Goal: Task Accomplishment & Management: Use online tool/utility

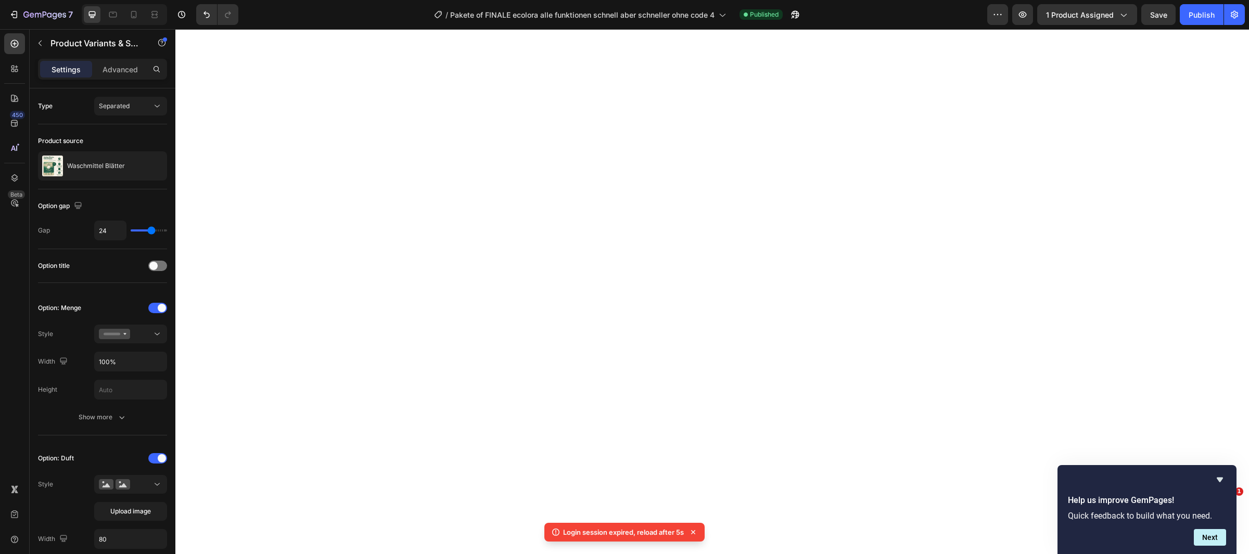
select select "FamilienAngebot / 240 Waschgänge"
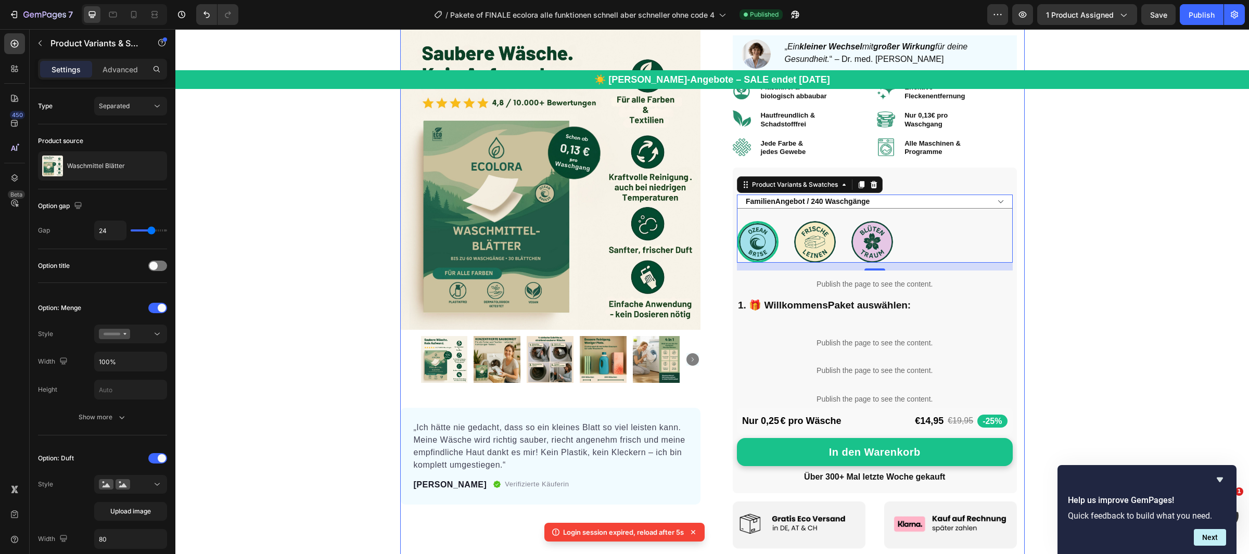
scroll to position [211, 0]
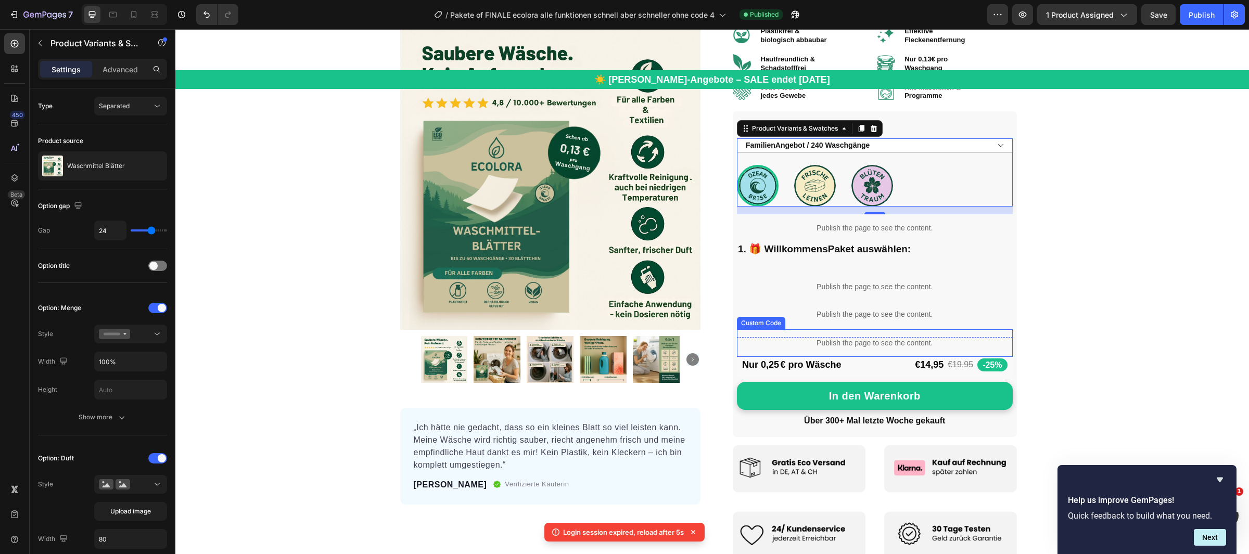
click at [811, 341] on p "Publish the page to see the content." at bounding box center [875, 343] width 276 height 11
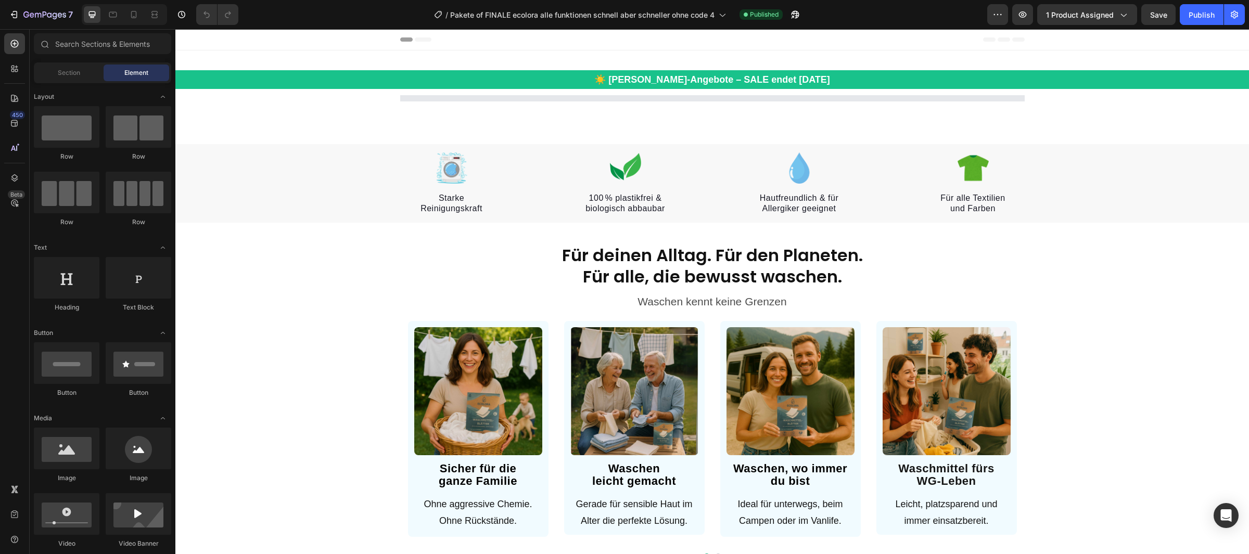
select select "FamilienAngebot / 240 Waschgänge"
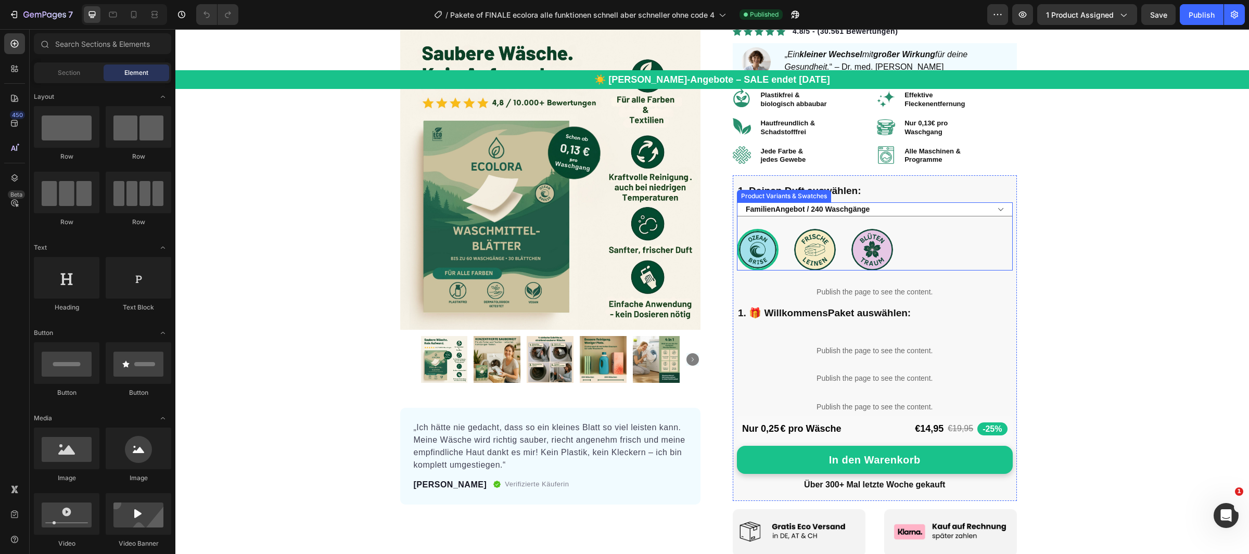
scroll to position [167, 0]
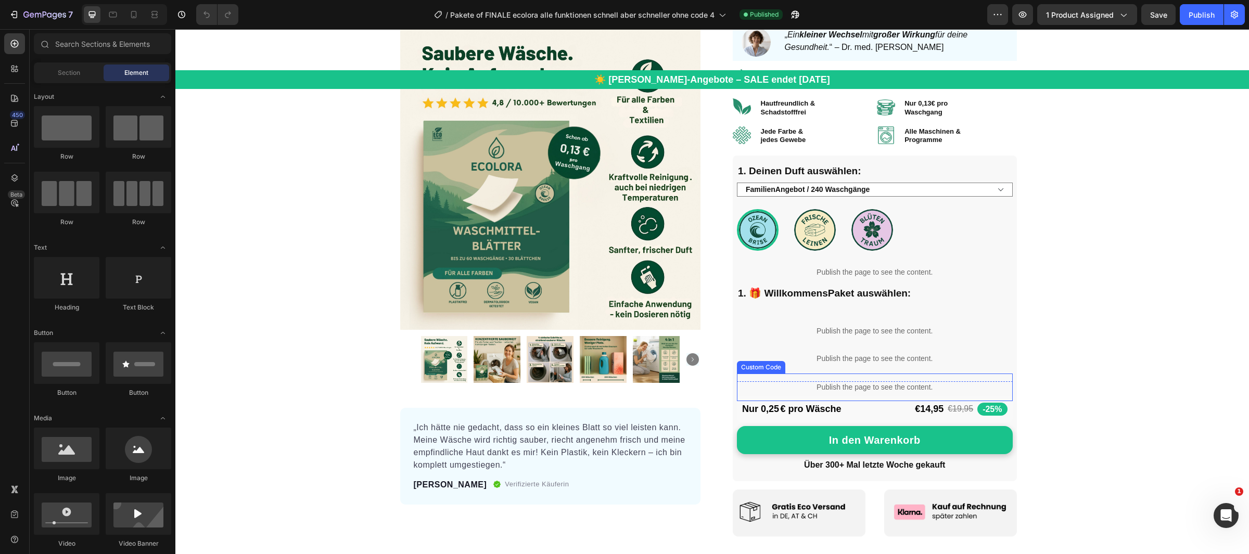
click at [793, 391] on p "Publish the page to see the content." at bounding box center [875, 387] width 276 height 11
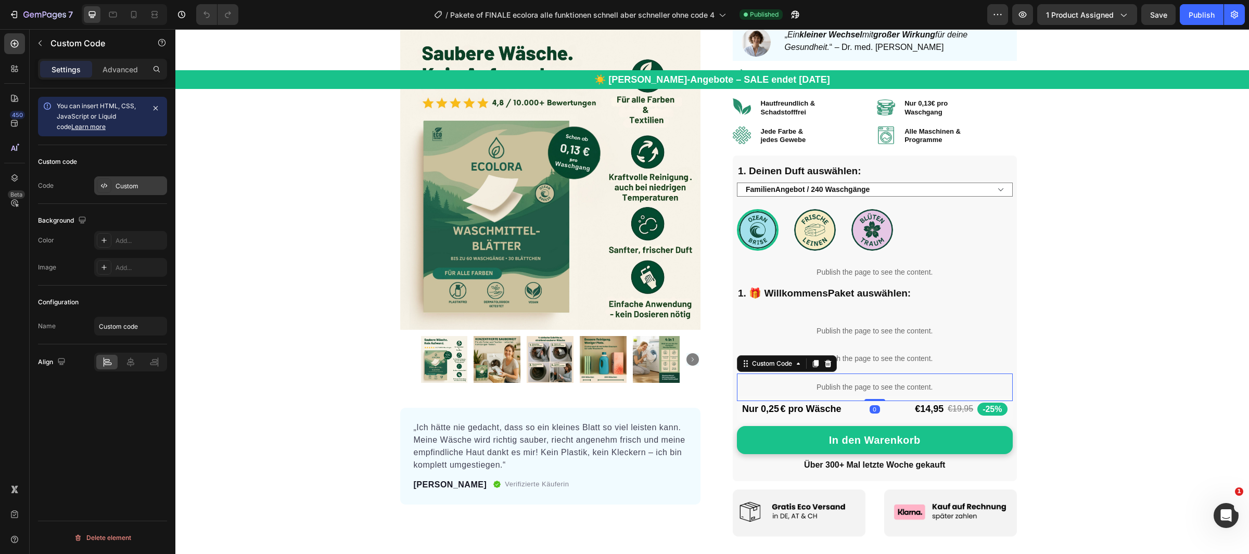
click at [153, 188] on div "Custom" at bounding box center [140, 186] width 49 height 9
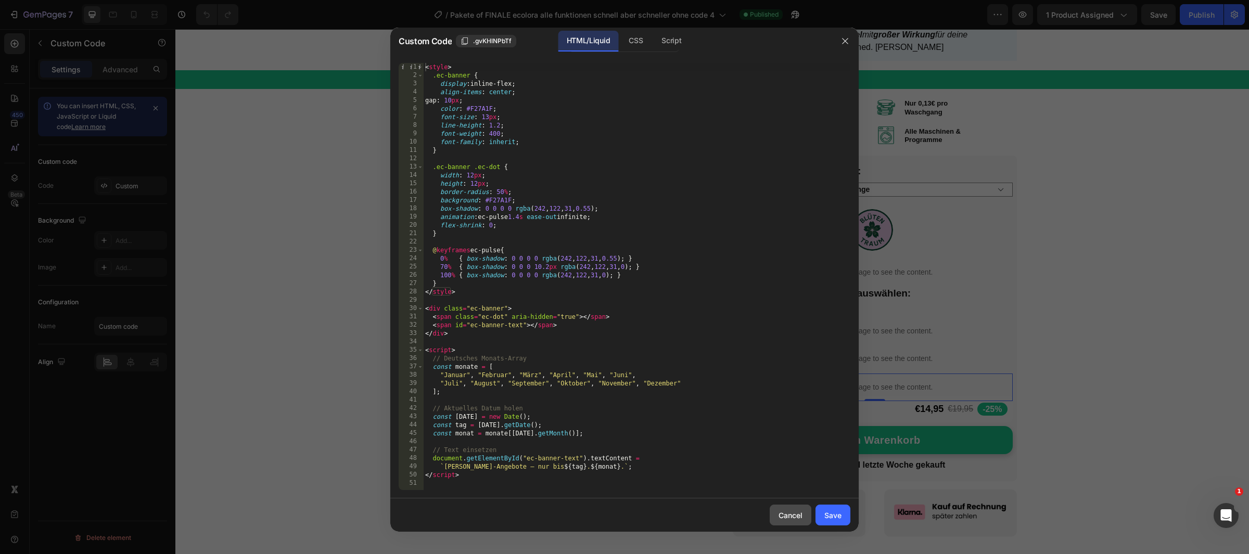
click at [781, 514] on div "Cancel" at bounding box center [791, 515] width 24 height 11
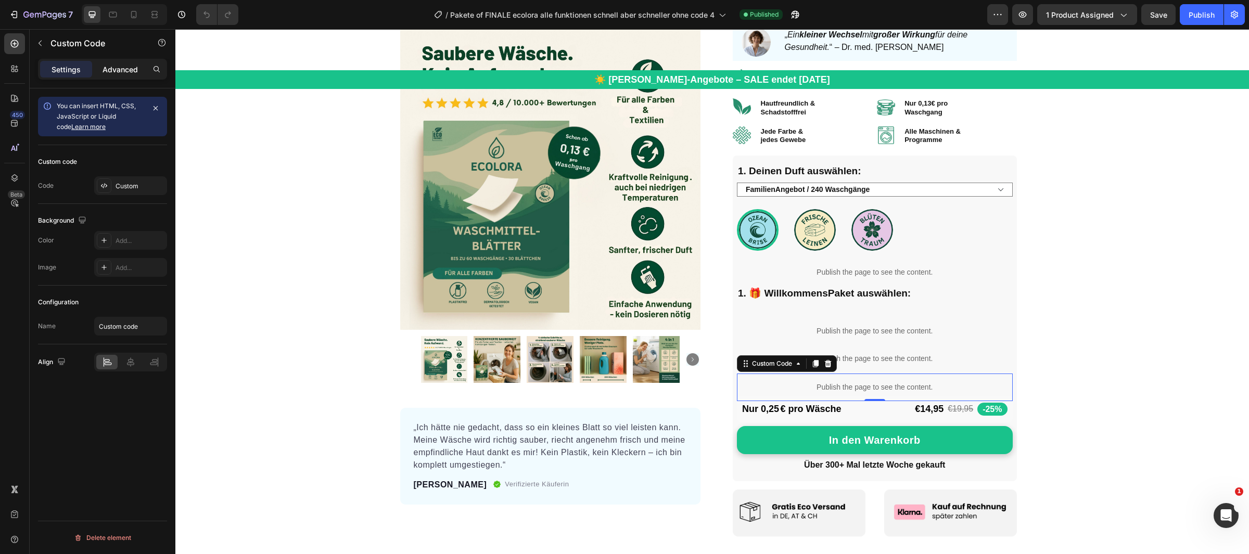
click at [126, 64] on p "Advanced" at bounding box center [120, 69] width 35 height 11
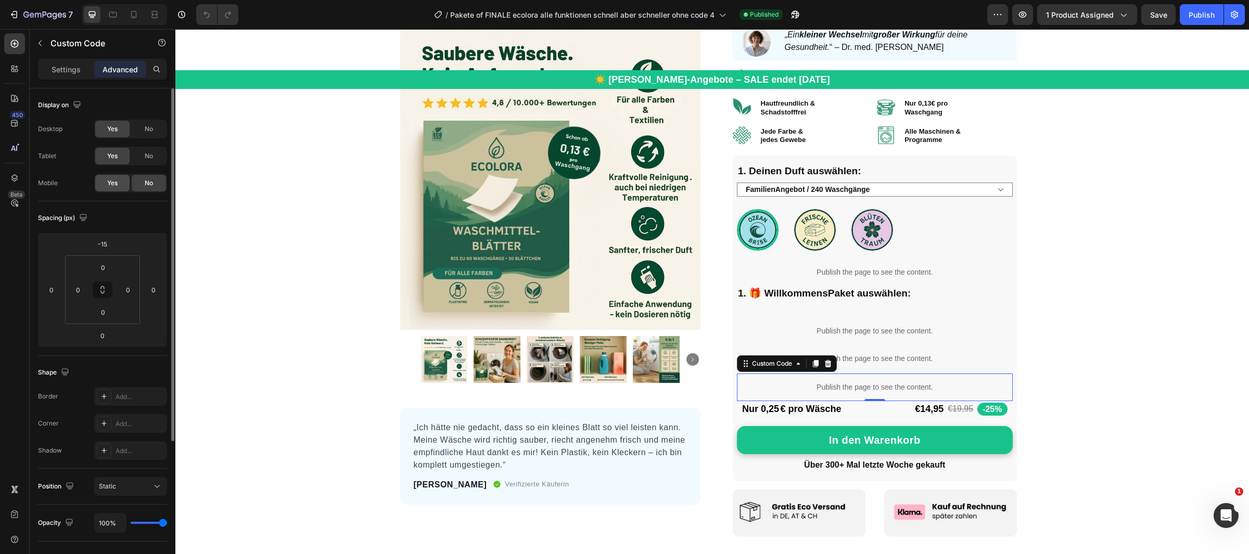
click at [112, 184] on span "Yes" at bounding box center [112, 183] width 10 height 9
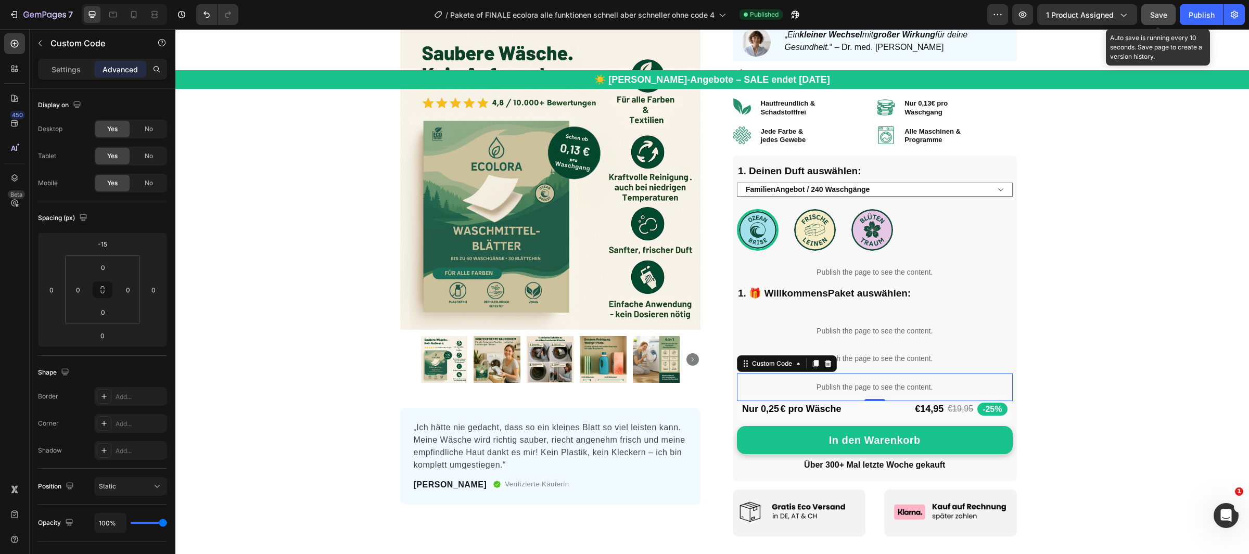
click at [1147, 10] on button "Save" at bounding box center [1158, 14] width 34 height 21
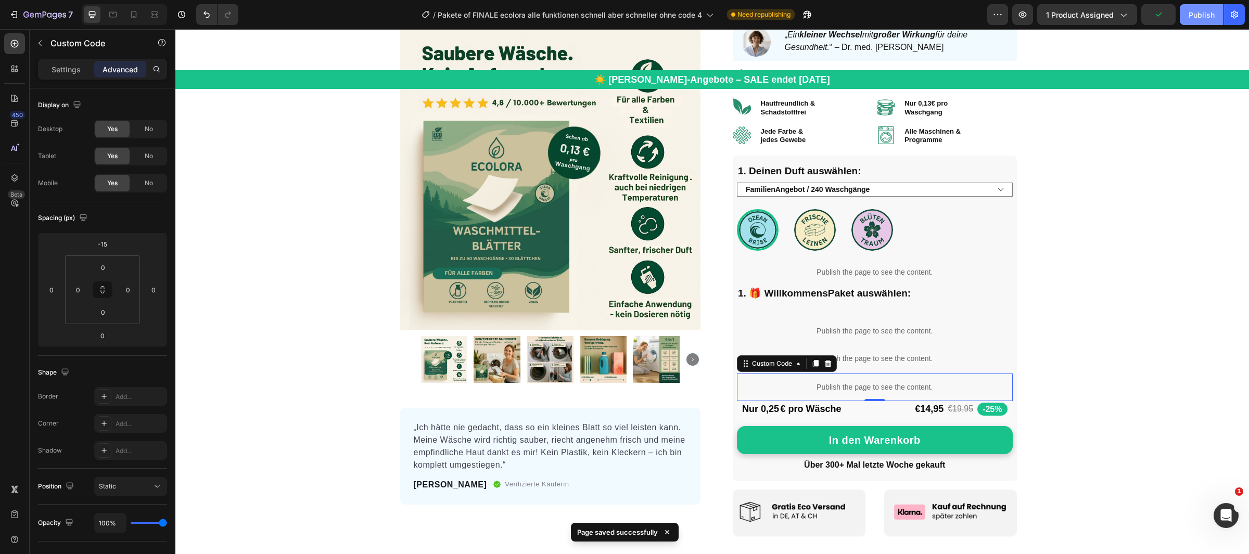
click at [1200, 16] on div "Publish" at bounding box center [1202, 14] width 26 height 11
click at [67, 61] on div "Settings" at bounding box center [66, 69] width 52 height 17
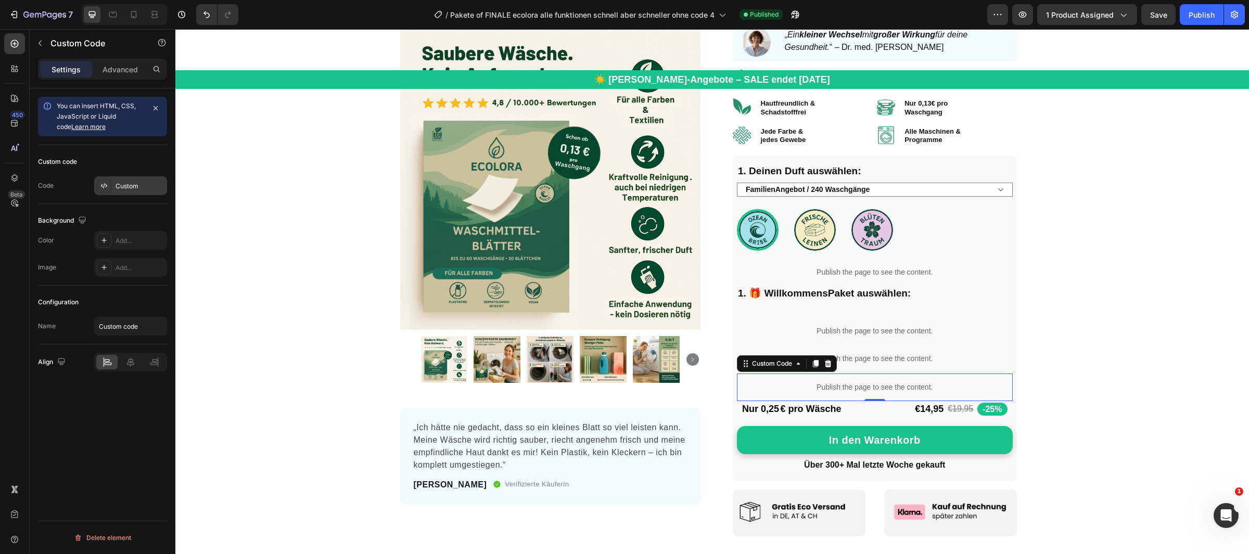
click at [135, 179] on div "Custom" at bounding box center [130, 185] width 73 height 19
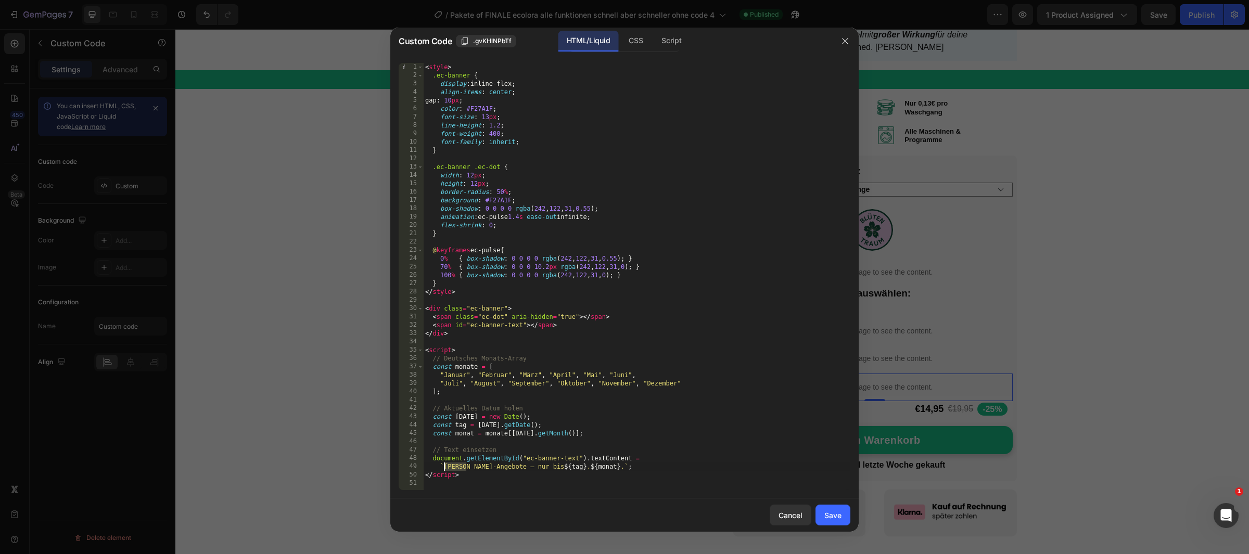
drag, startPoint x: 467, startPoint y: 466, endPoint x: 444, endPoint y: 467, distance: 22.9
click at [444, 467] on div "< style > .ec-banner { display : inline-flex ; align-items : center ; gap : 10 …" at bounding box center [636, 285] width 427 height 444
type textarea "`[PERSON_NAME]-Angebote – nur bis ${tag}. ${monat}.`;"
click at [839, 511] on div "Save" at bounding box center [832, 515] width 17 height 11
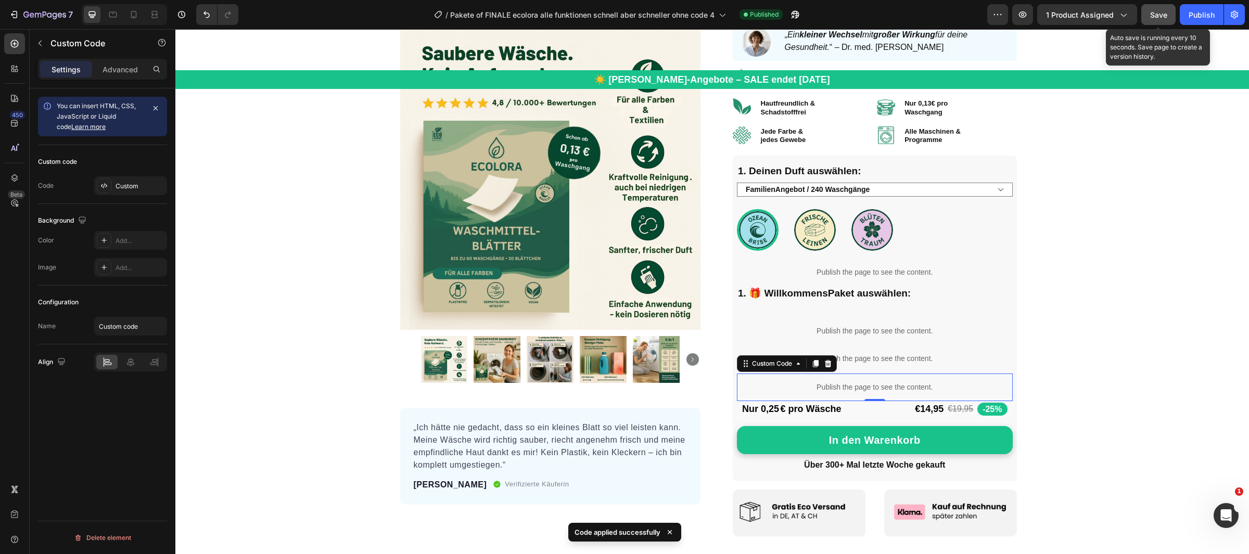
click at [1168, 16] on button "Save" at bounding box center [1158, 14] width 34 height 21
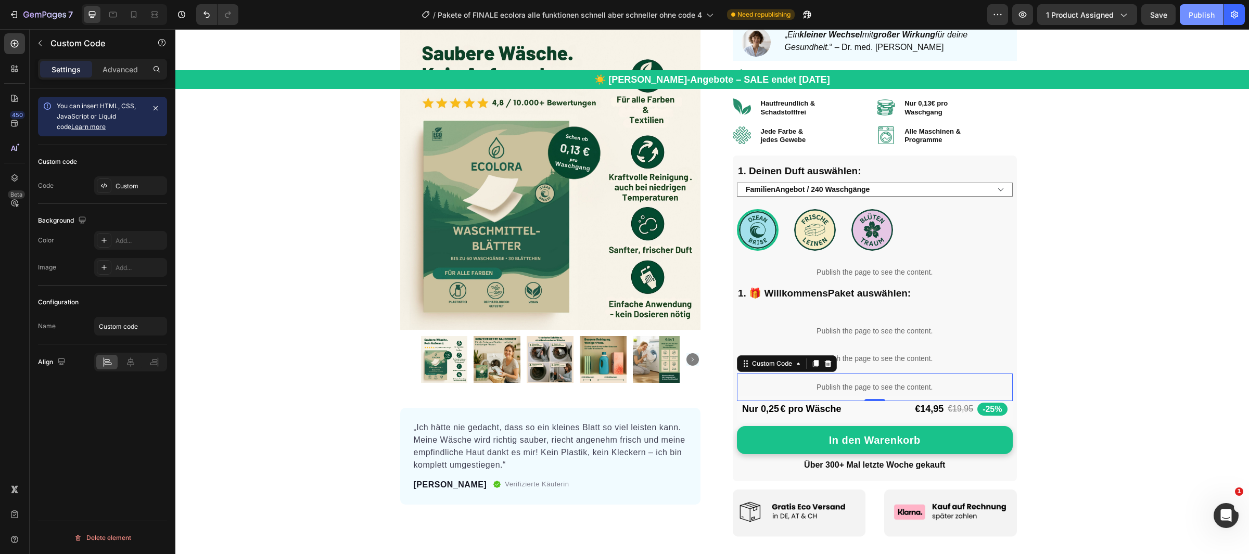
click at [1193, 16] on div "Publish" at bounding box center [1202, 14] width 26 height 11
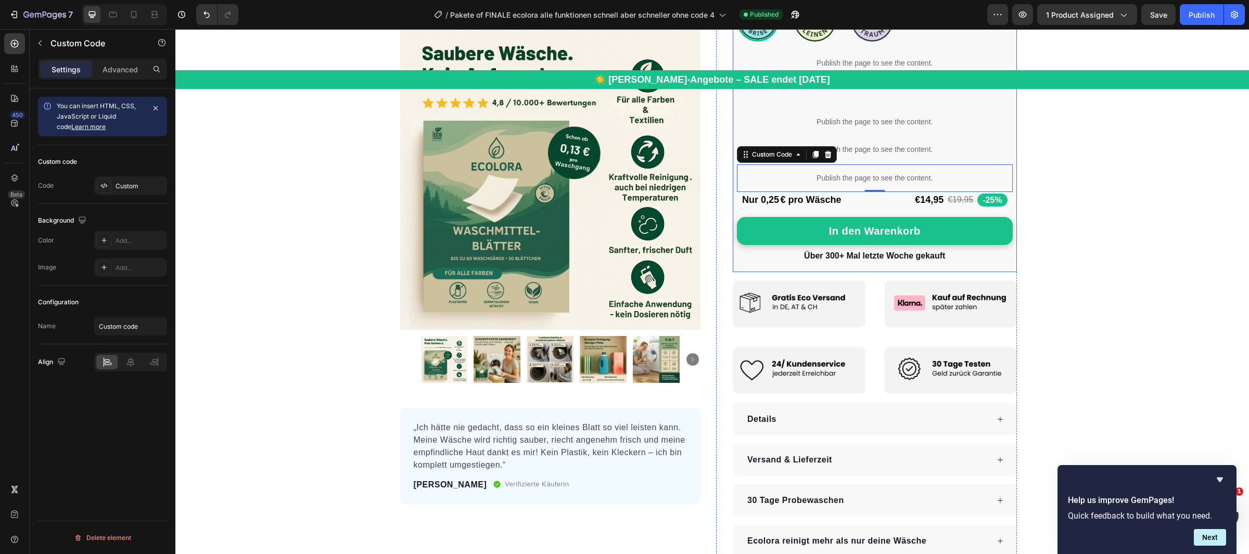
scroll to position [380, 0]
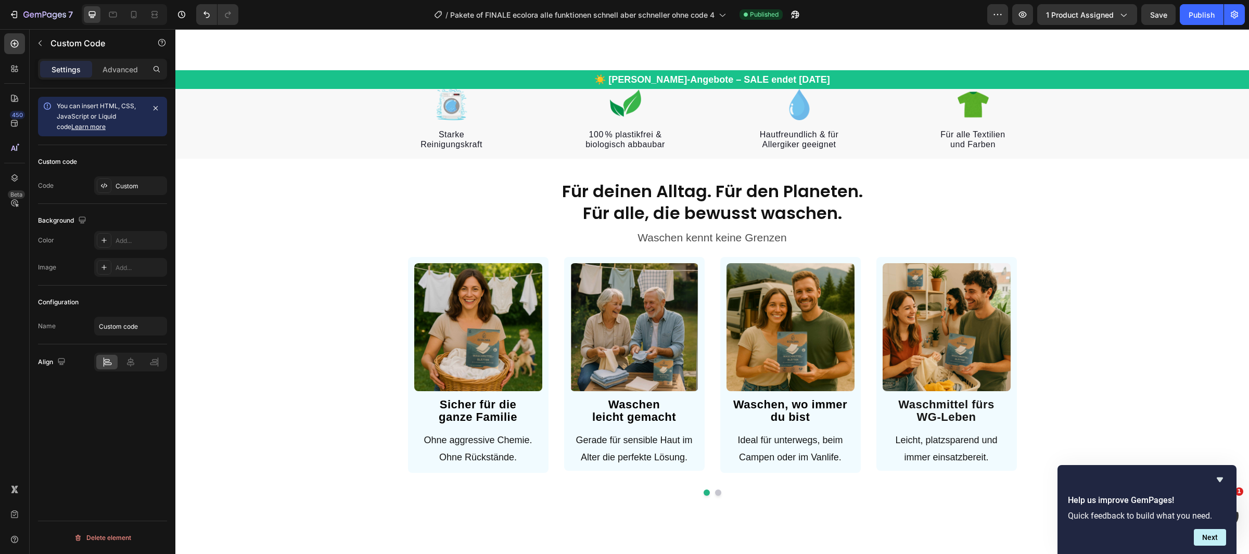
select select "FamilienAngebot / 240 Waschgänge"
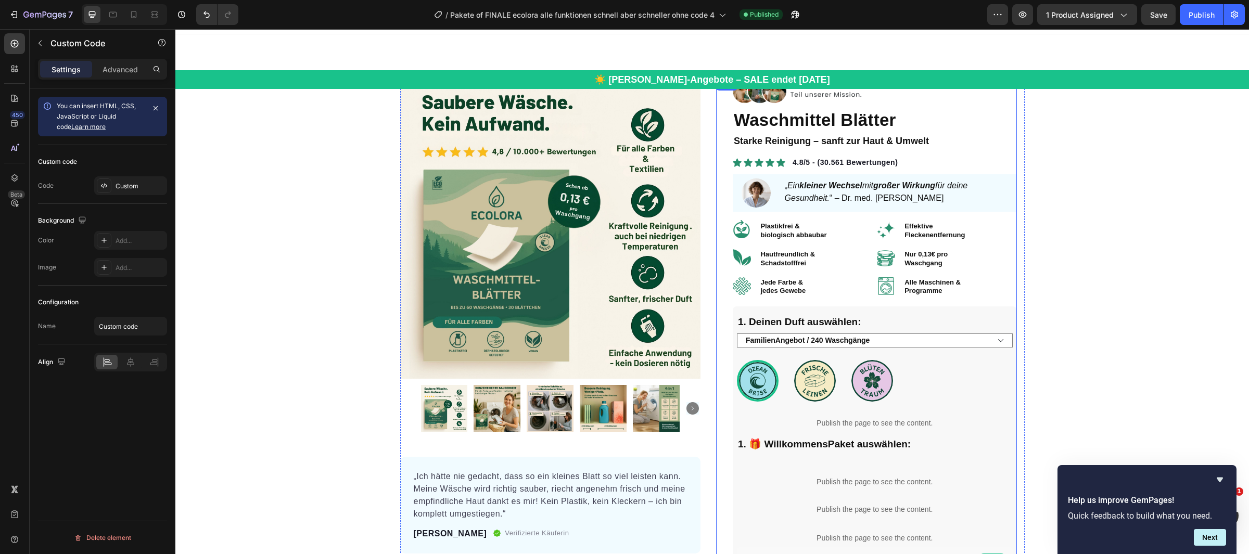
scroll to position [6, 0]
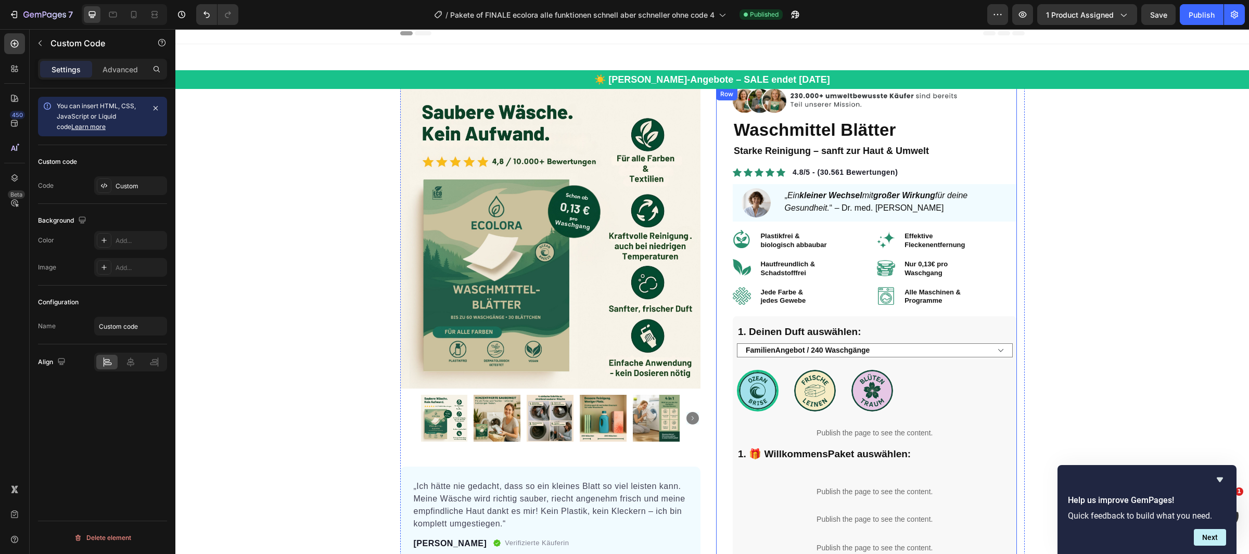
click at [725, 247] on div "Image Waschmittel Blätter Product Title Waschmittel Blätter Product Title Stark…" at bounding box center [866, 508] width 301 height 840
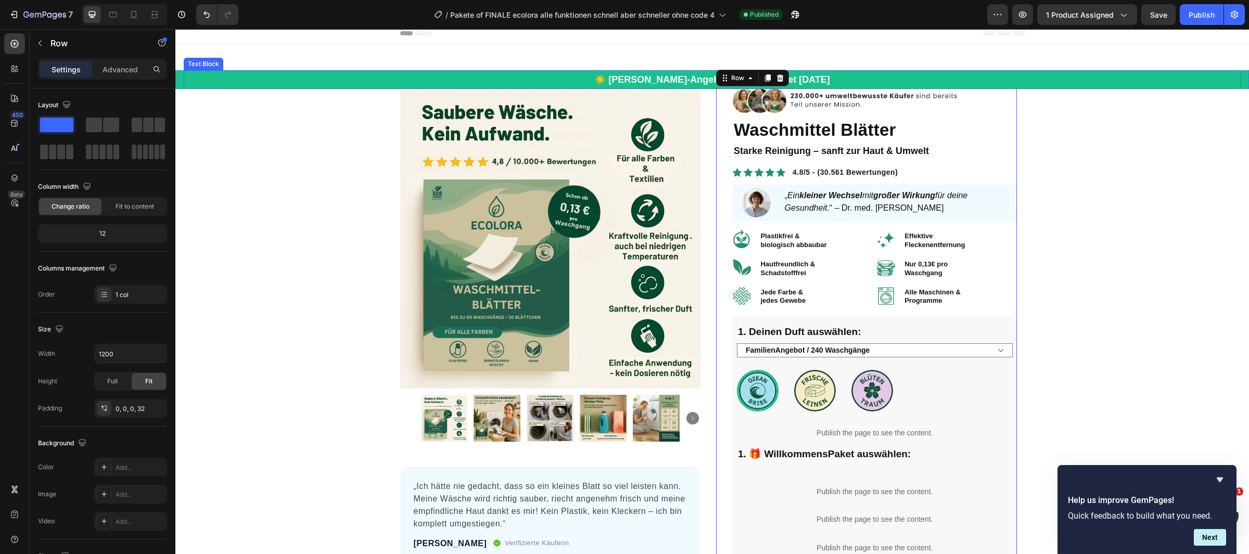
click at [317, 76] on p "☀️ [PERSON_NAME]-Angebote – SALE endet [DATE]" at bounding box center [712, 79] width 1055 height 17
click at [182, 78] on div "☀️ [PERSON_NAME]-Angebote – SALE endet [DATE] Text Block 0 Row" at bounding box center [712, 79] width 1074 height 19
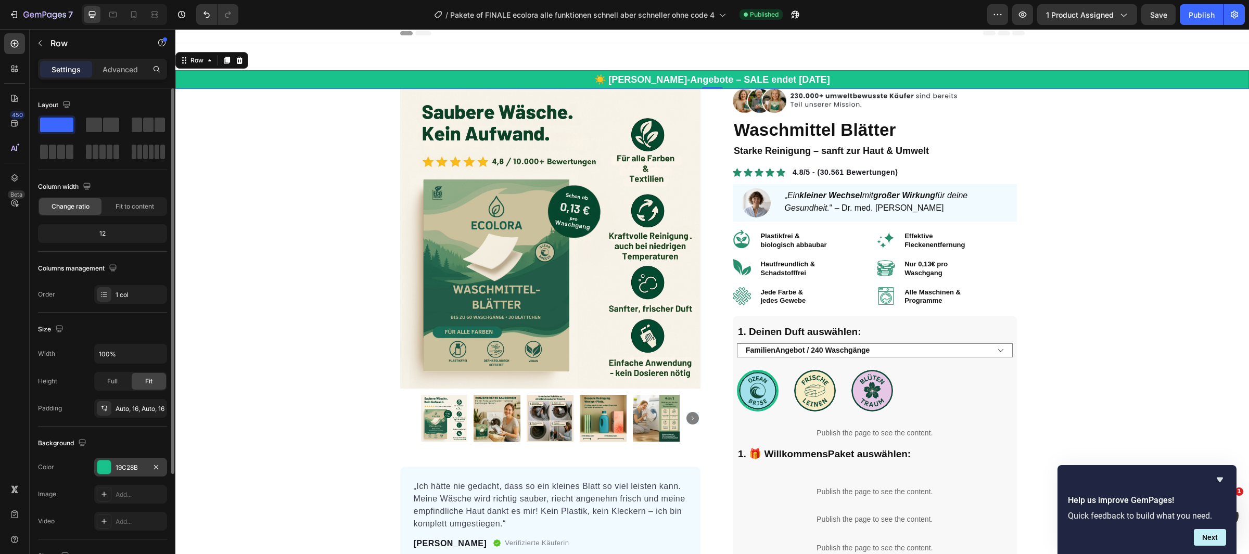
click at [107, 466] on div at bounding box center [104, 468] width 14 height 14
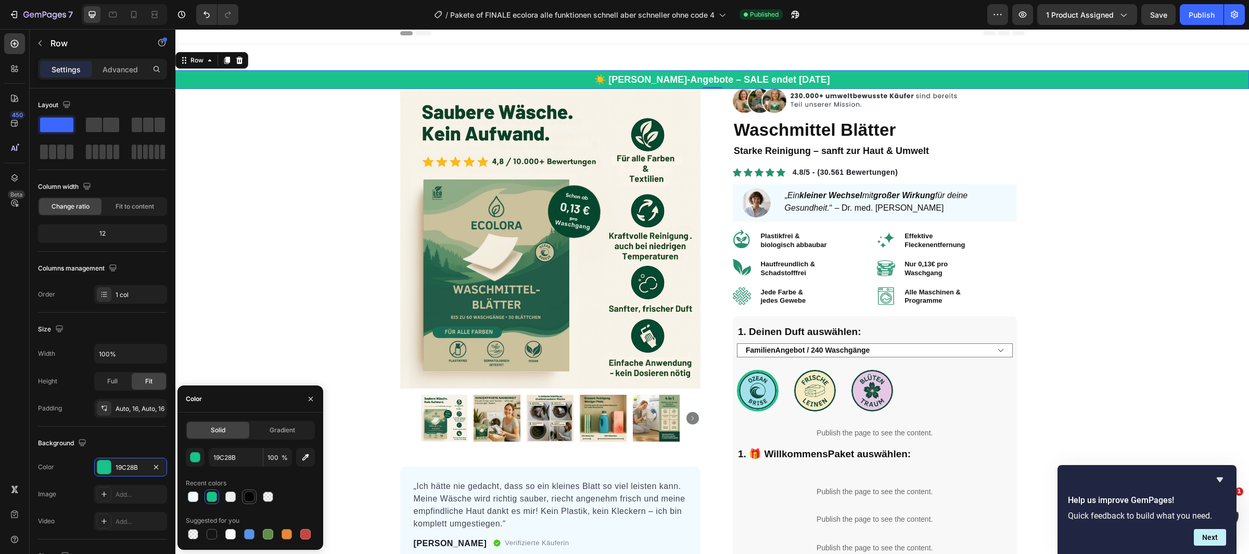
click at [251, 494] on div at bounding box center [249, 497] width 10 height 10
type input "000000"
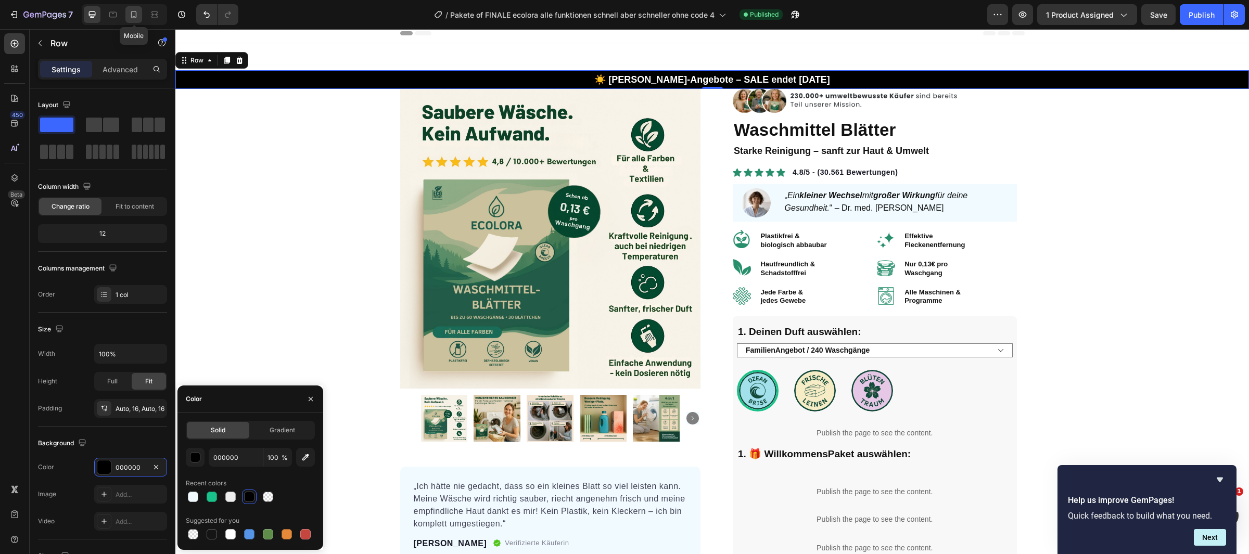
click at [135, 20] on div at bounding box center [133, 14] width 17 height 17
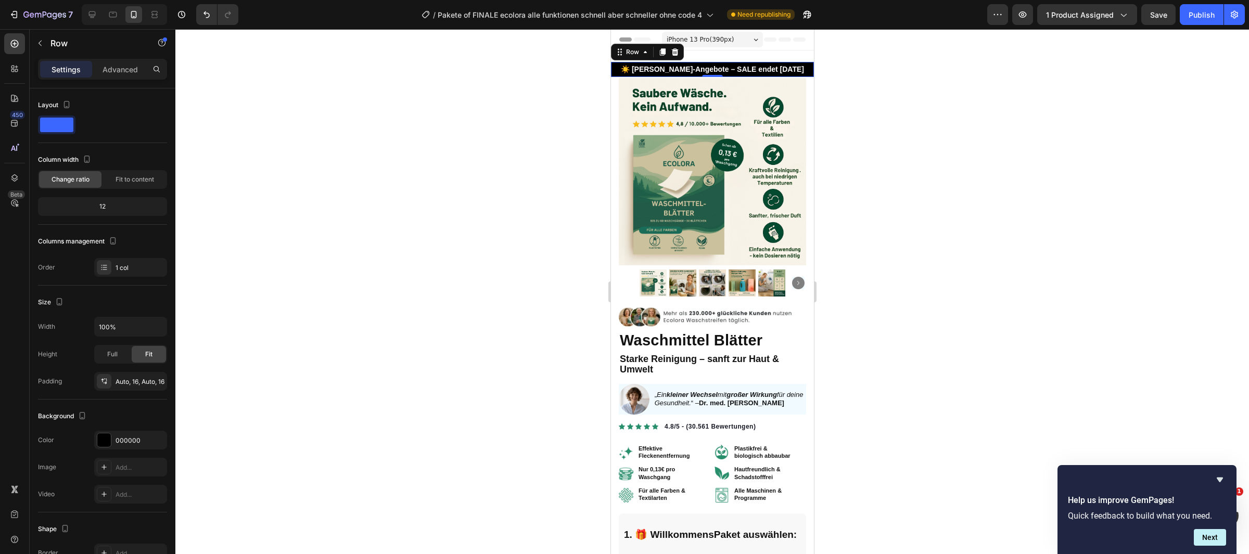
click at [615, 72] on div "☀️ [PERSON_NAME]-Angebote – SALE endet [DATE] Text Block Row 0" at bounding box center [712, 69] width 203 height 15
click at [106, 447] on div at bounding box center [104, 441] width 14 height 14
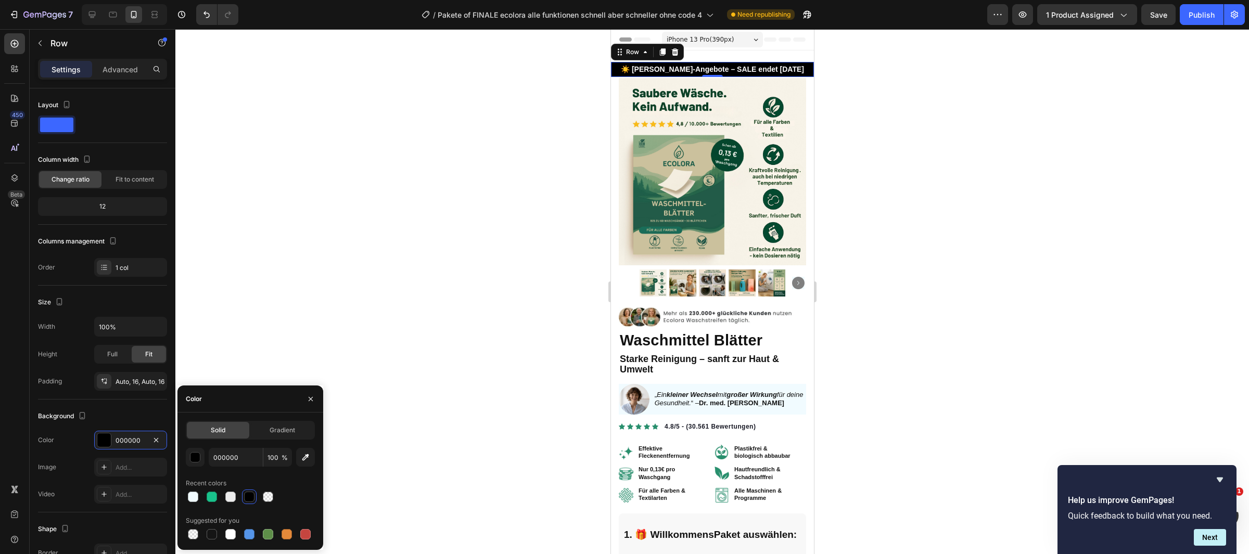
click at [506, 297] on div at bounding box center [712, 291] width 1074 height 525
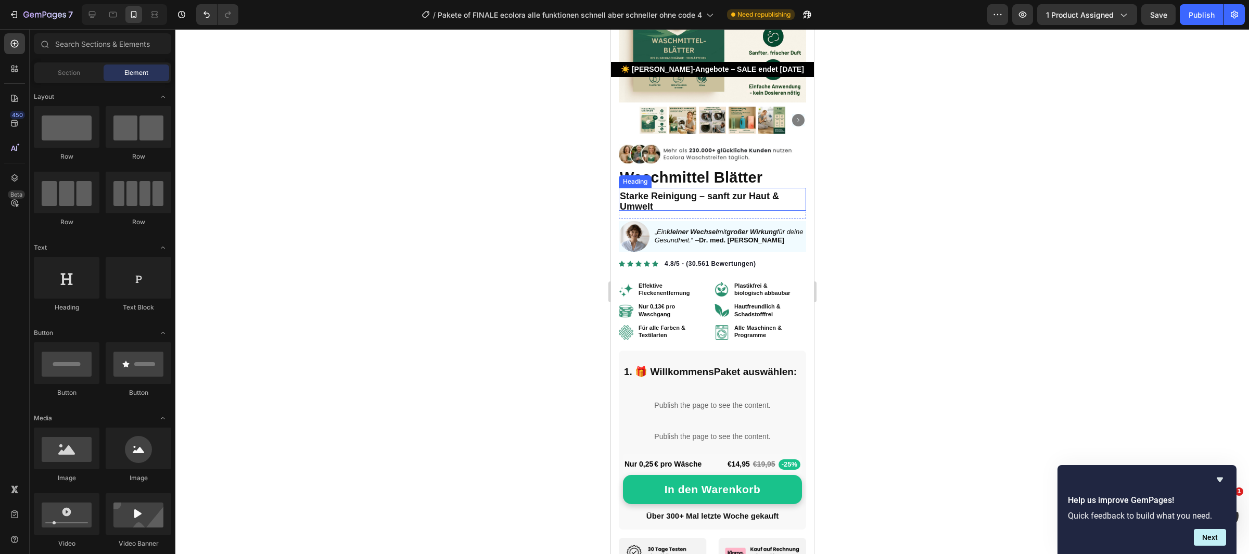
scroll to position [182, 0]
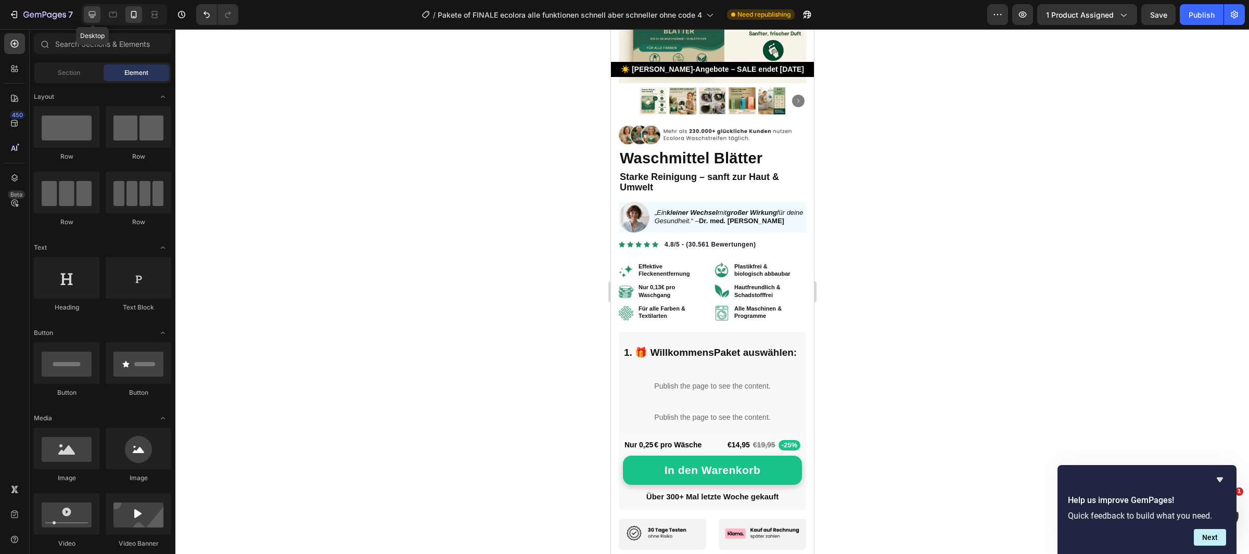
click at [87, 12] on icon at bounding box center [92, 14] width 10 height 10
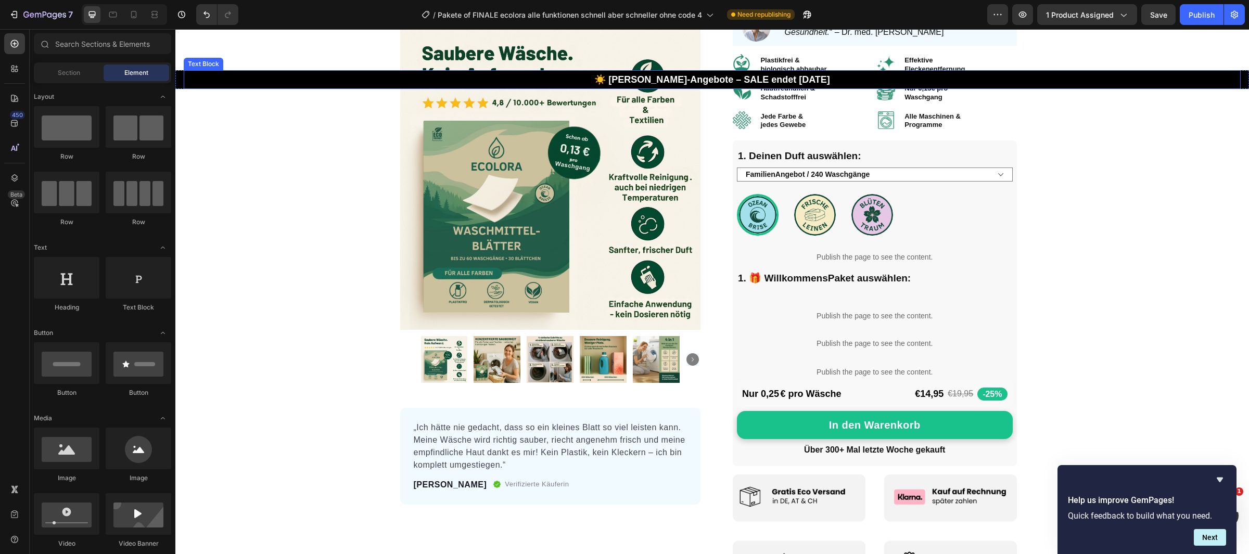
click at [186, 80] on p "☀️ [PERSON_NAME]-Angebote – SALE endet [DATE]" at bounding box center [712, 79] width 1055 height 17
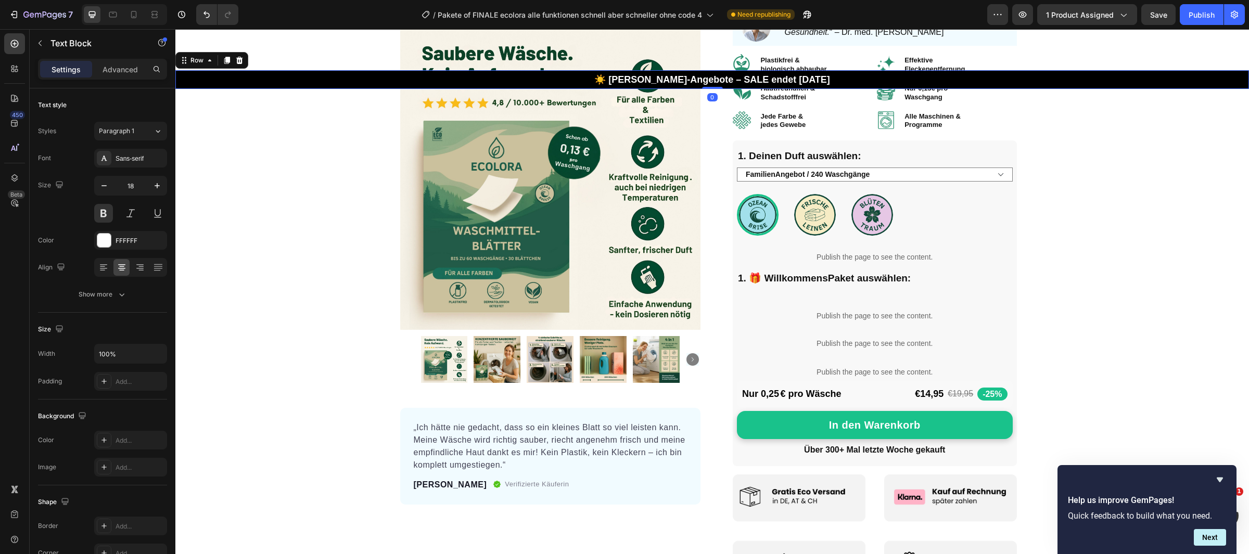
click at [180, 80] on div "☀️ [PERSON_NAME]-Angebote – SALE endet [DATE] Text Block Row 0" at bounding box center [712, 79] width 1074 height 19
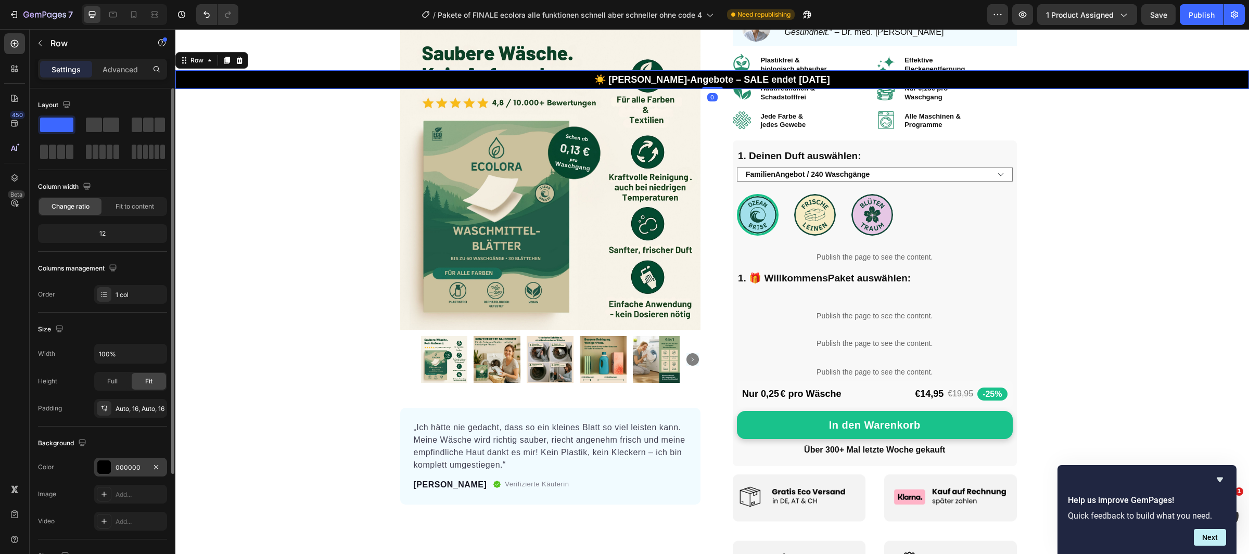
click at [103, 469] on div at bounding box center [104, 468] width 14 height 14
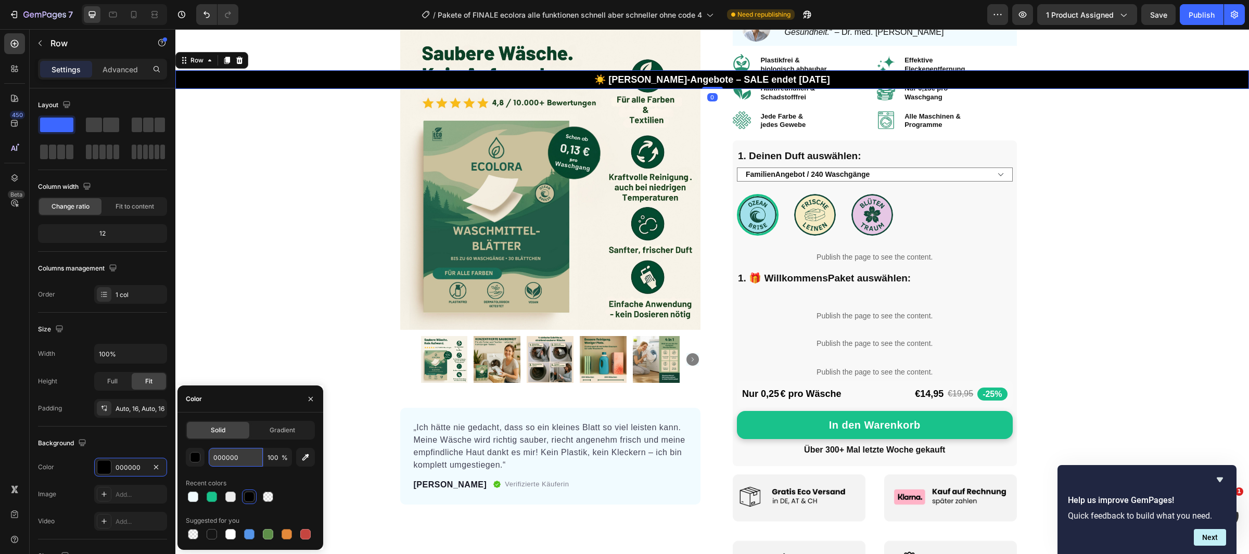
click at [234, 464] on input "000000" at bounding box center [236, 457] width 54 height 19
paste input "FF7A"
type input "FF7A00"
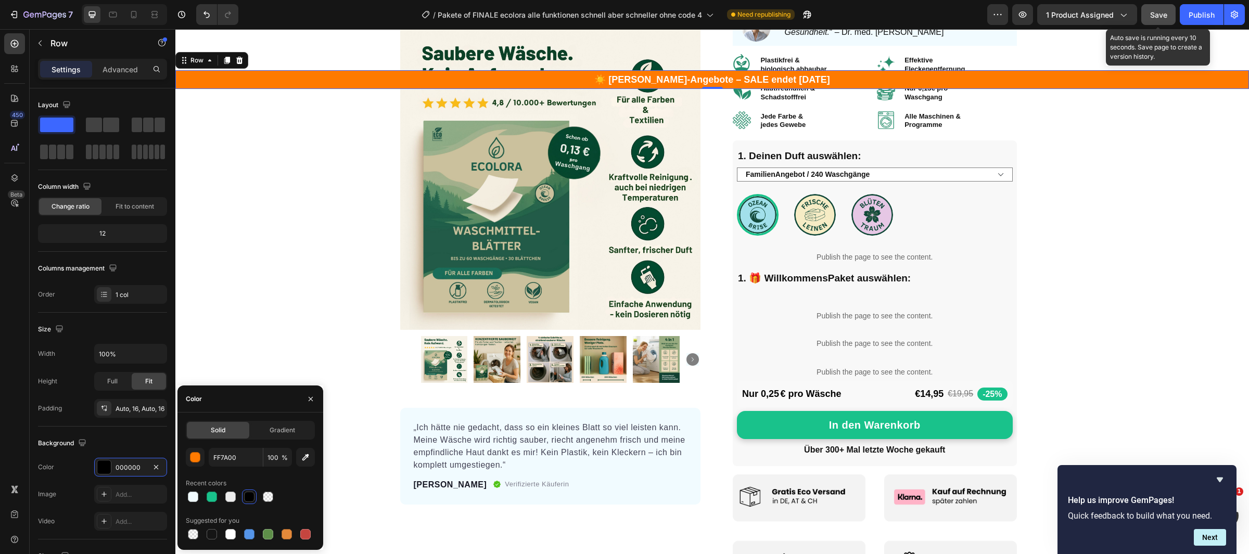
click at [1164, 16] on span "Save" at bounding box center [1158, 14] width 17 height 9
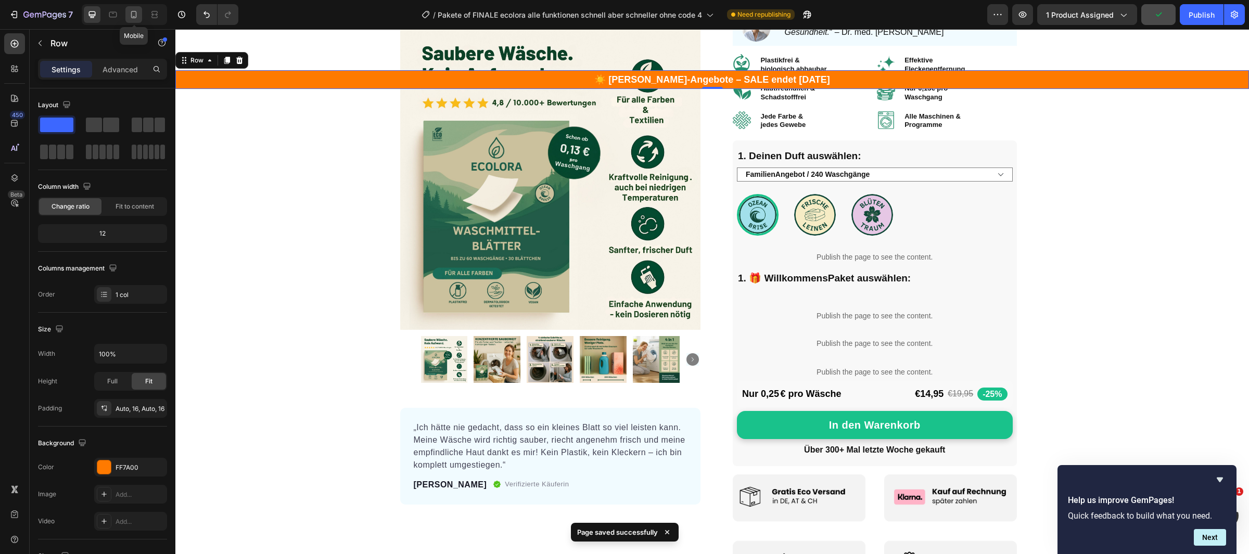
click at [135, 15] on icon at bounding box center [134, 14] width 10 height 10
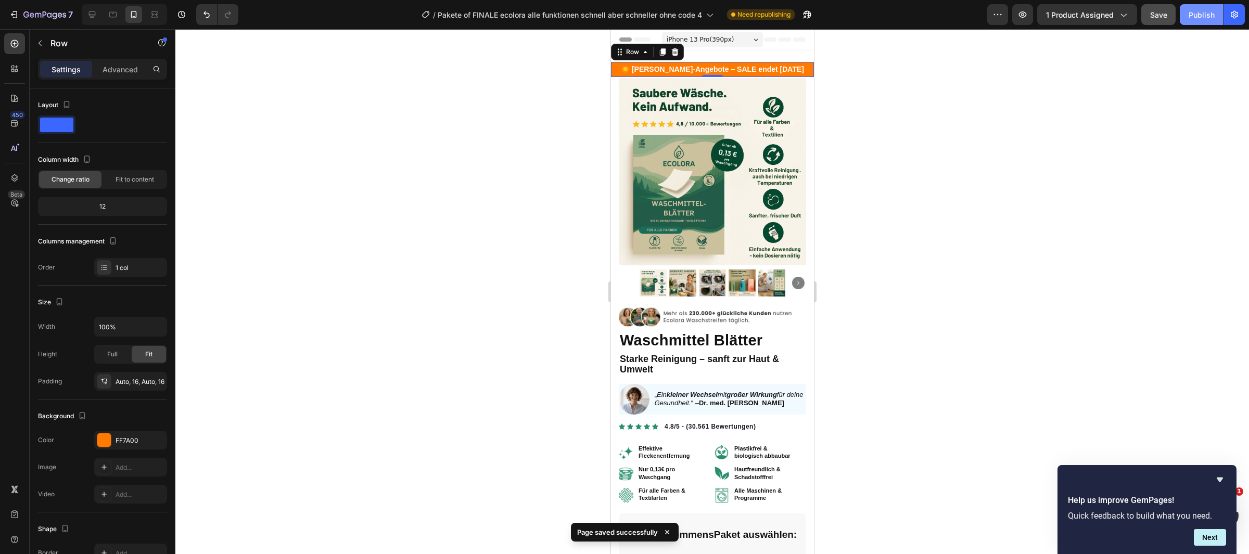
click at [1199, 15] on div "Publish" at bounding box center [1202, 14] width 26 height 11
